Goal: Task Accomplishment & Management: Use online tool/utility

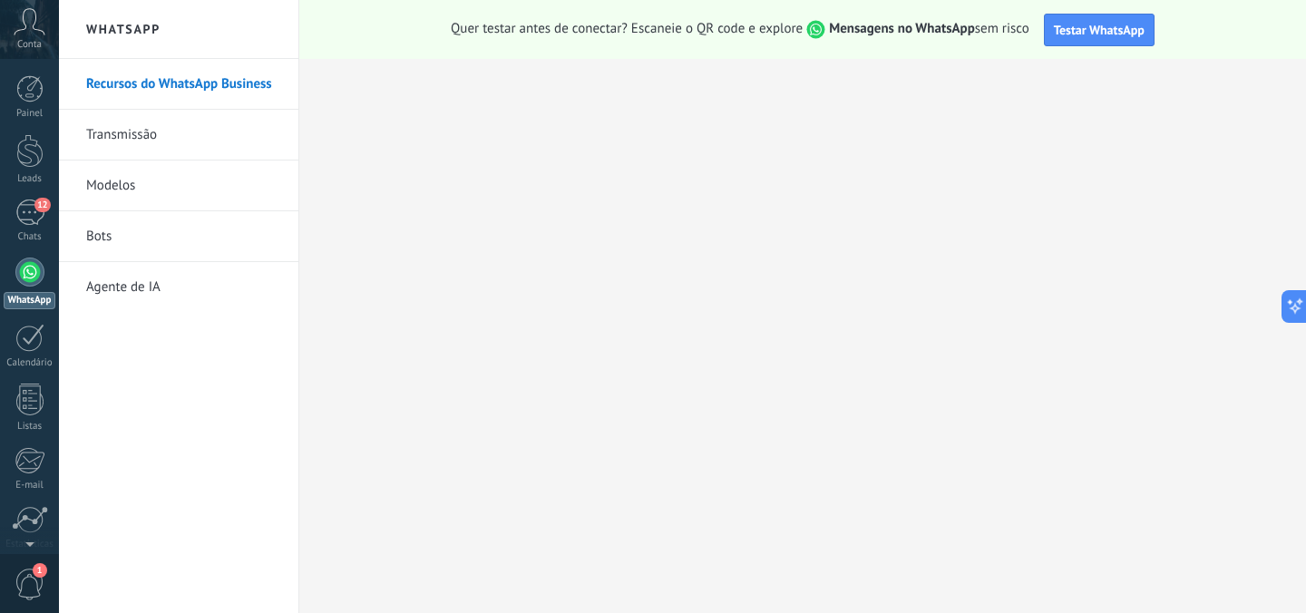
click at [112, 230] on link "Bots" at bounding box center [183, 236] width 194 height 51
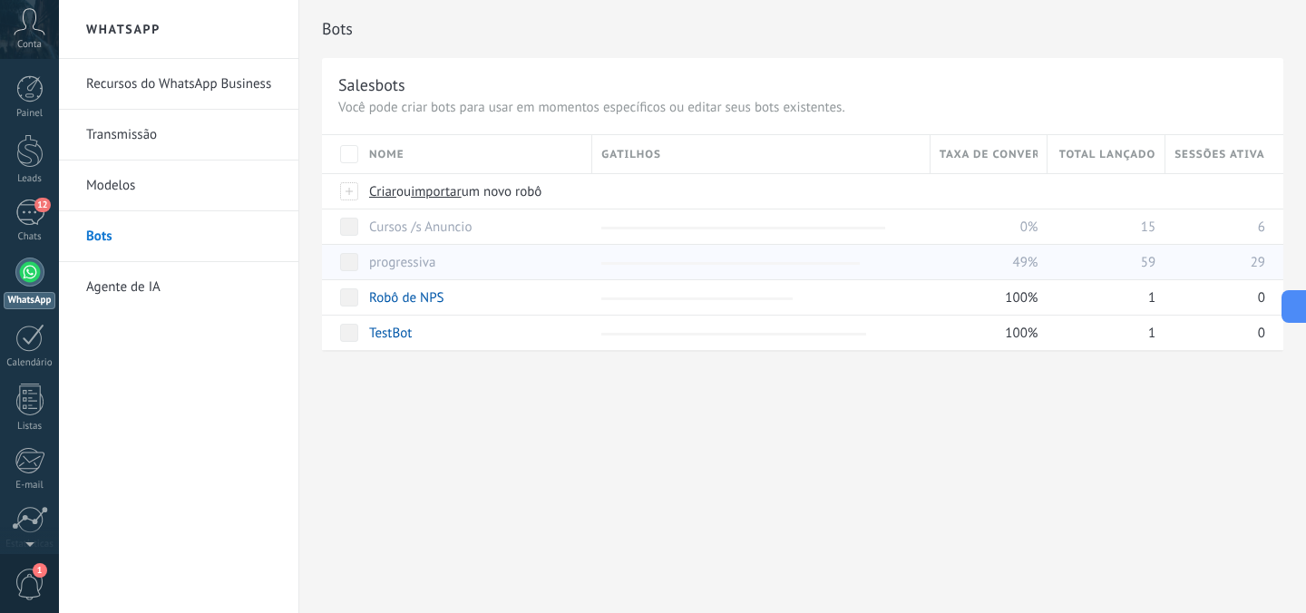
click at [399, 267] on link "progressiva" at bounding box center [402, 262] width 66 height 17
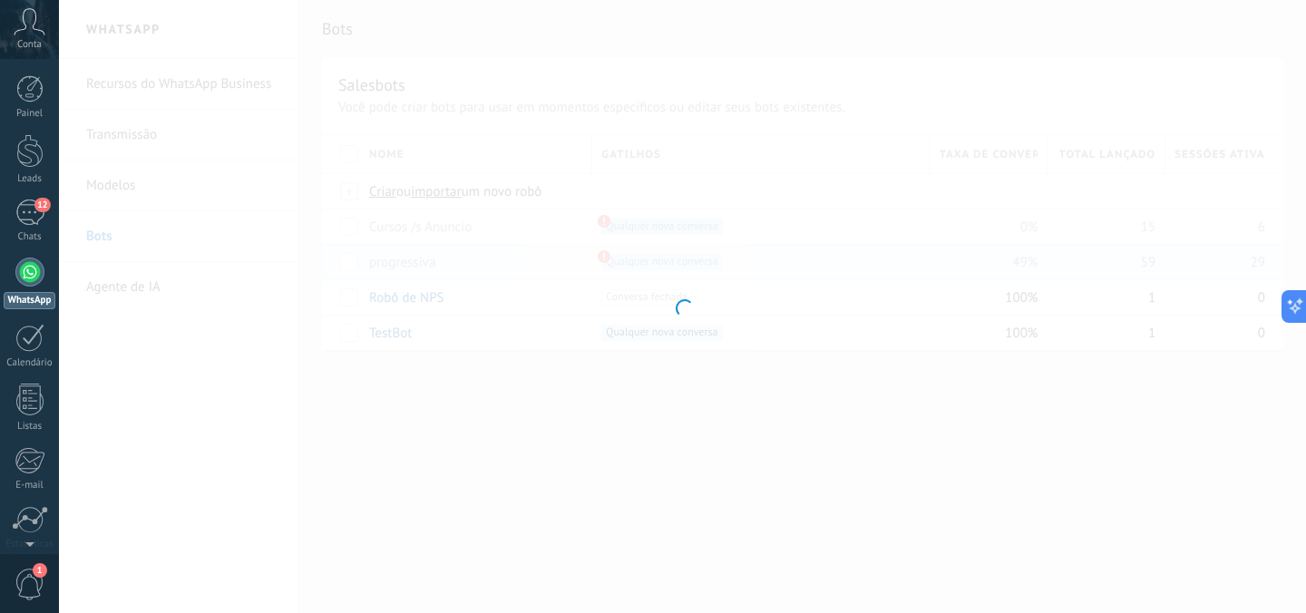
type input "**********"
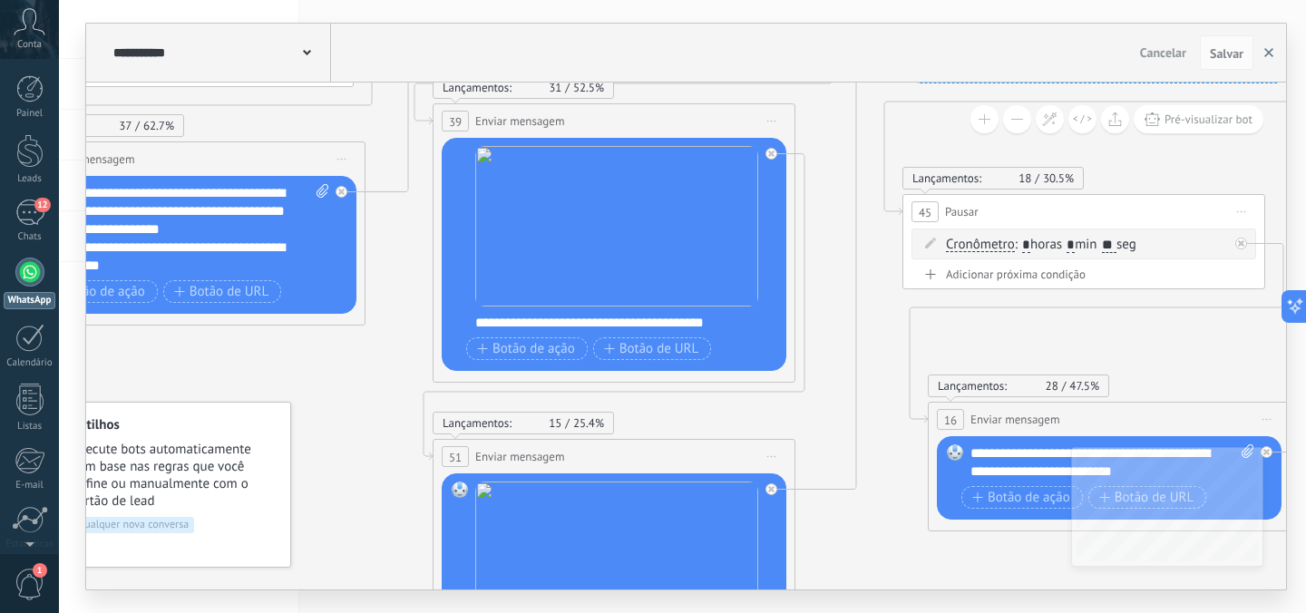
click at [1268, 52] on use "button" at bounding box center [1268, 52] width 9 height 9
